Goal: Navigation & Orientation: Understand site structure

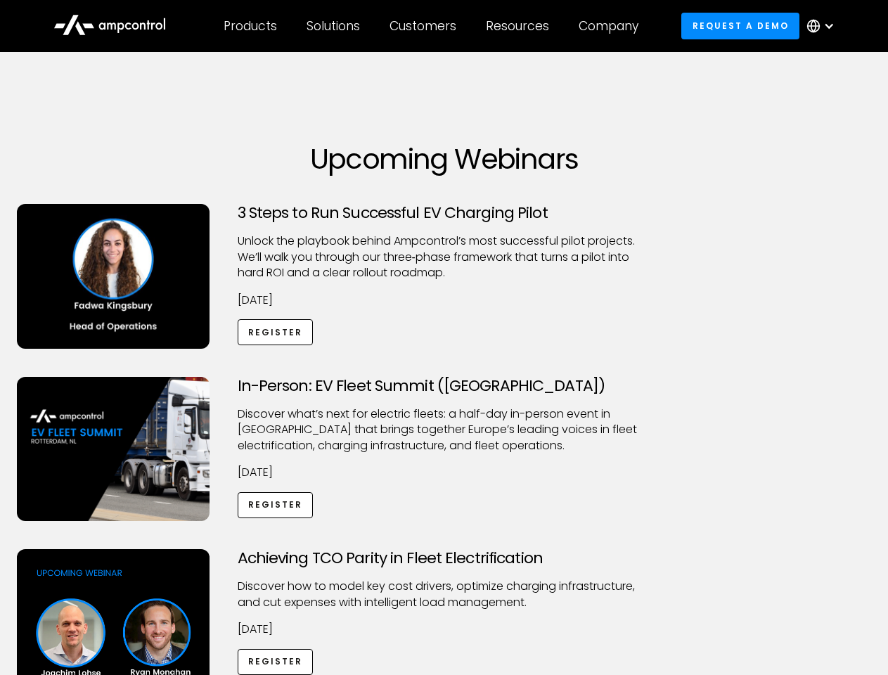
click at [433, 26] on div "Customers" at bounding box center [423, 25] width 67 height 15
click at [250, 26] on div "Products" at bounding box center [250, 25] width 53 height 15
click at [334, 26] on div "Solutions" at bounding box center [333, 25] width 53 height 15
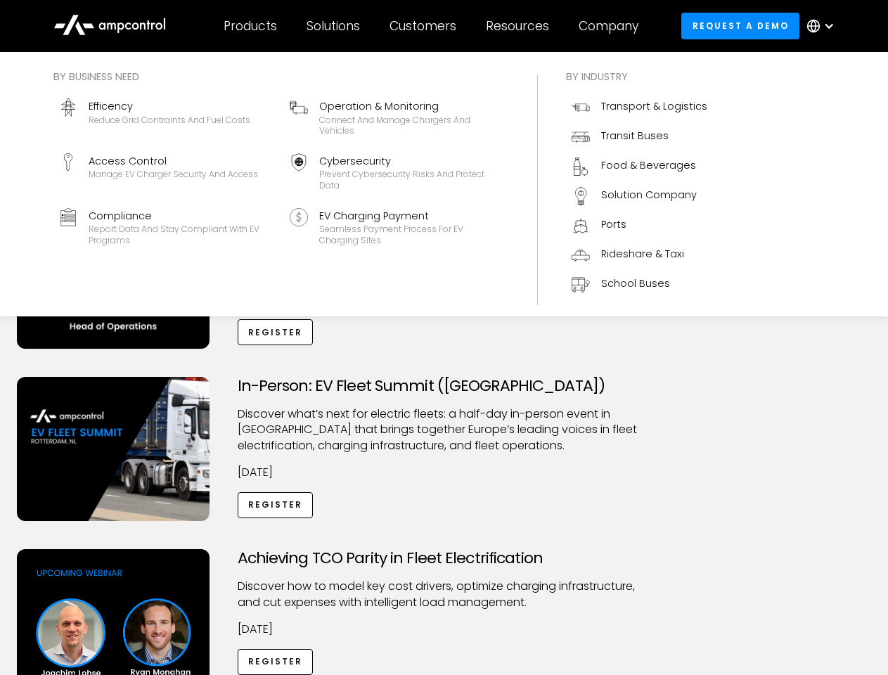
click at [425, 26] on div "Customers" at bounding box center [423, 25] width 67 height 15
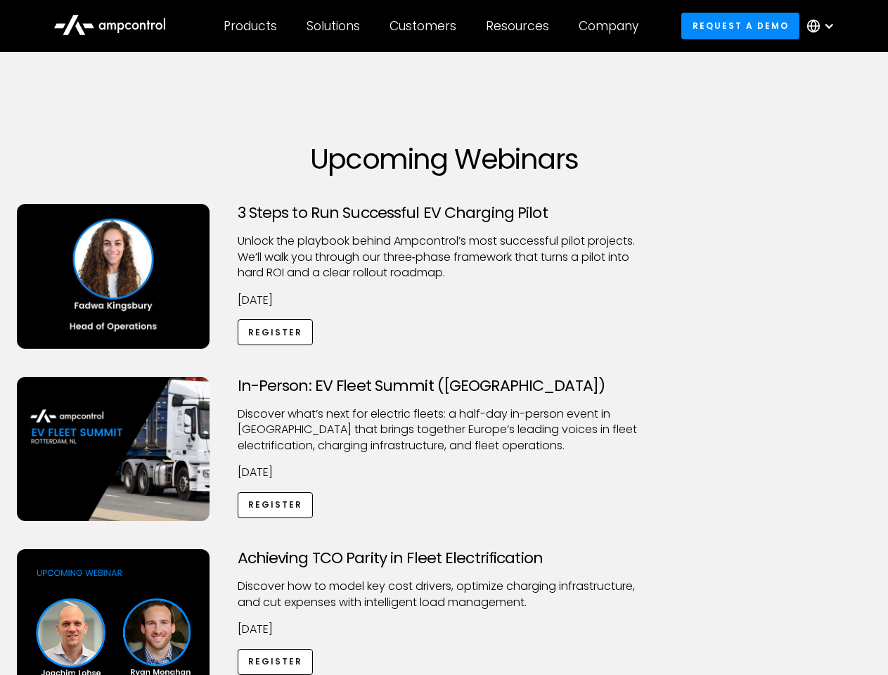
click at [520, 26] on div "Resources" at bounding box center [517, 25] width 63 height 15
click at [613, 26] on div "Company" at bounding box center [609, 25] width 60 height 15
click at [824, 26] on div at bounding box center [829, 25] width 11 height 11
